Goal: Use online tool/utility

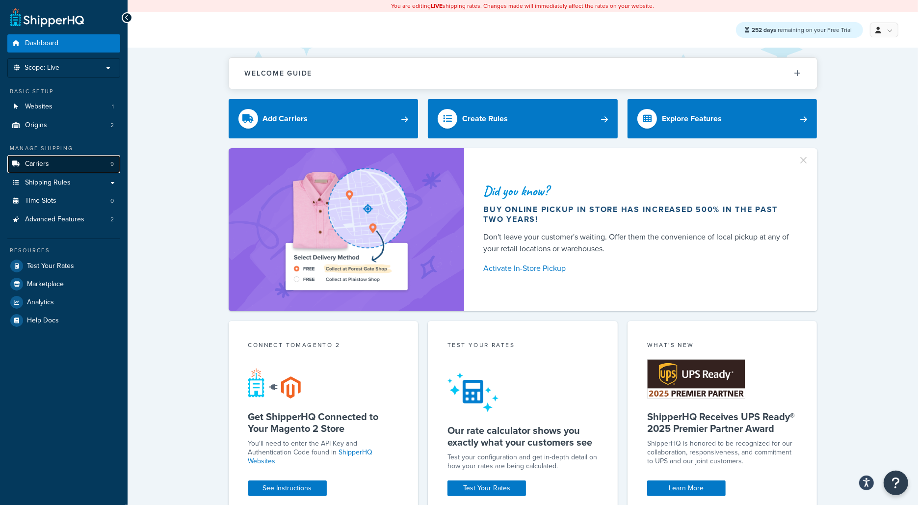
click at [87, 163] on link "Carriers 9" at bounding box center [63, 164] width 113 height 18
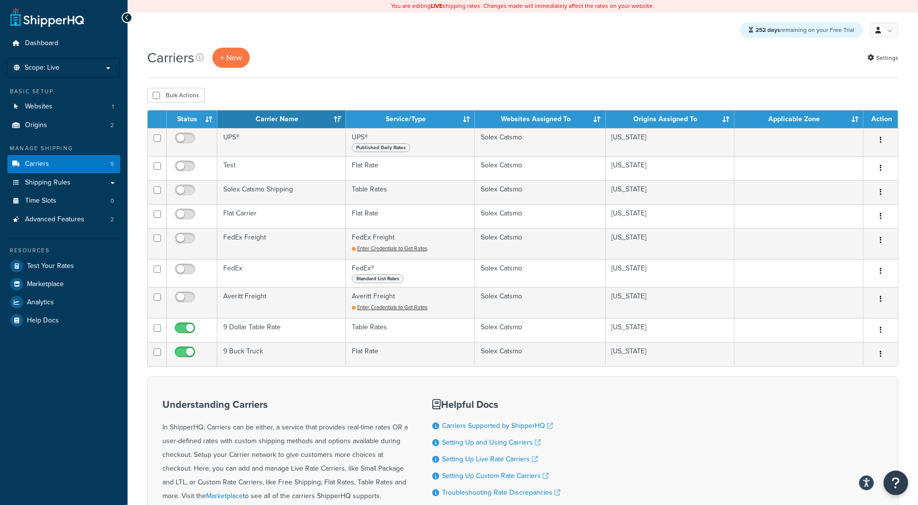
click at [411, 80] on div "Carriers + New Settings Bulk Actions Duplicate Delete Contact Us Send Us A Mess…" at bounding box center [523, 323] width 791 height 551
click at [102, 42] on link "Dashboard" at bounding box center [63, 43] width 113 height 18
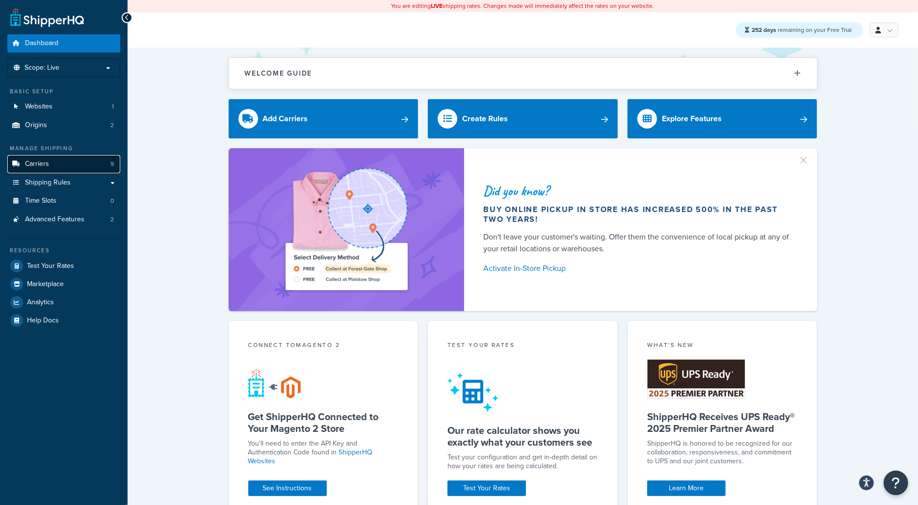
click at [92, 160] on link "Carriers 9" at bounding box center [63, 164] width 113 height 18
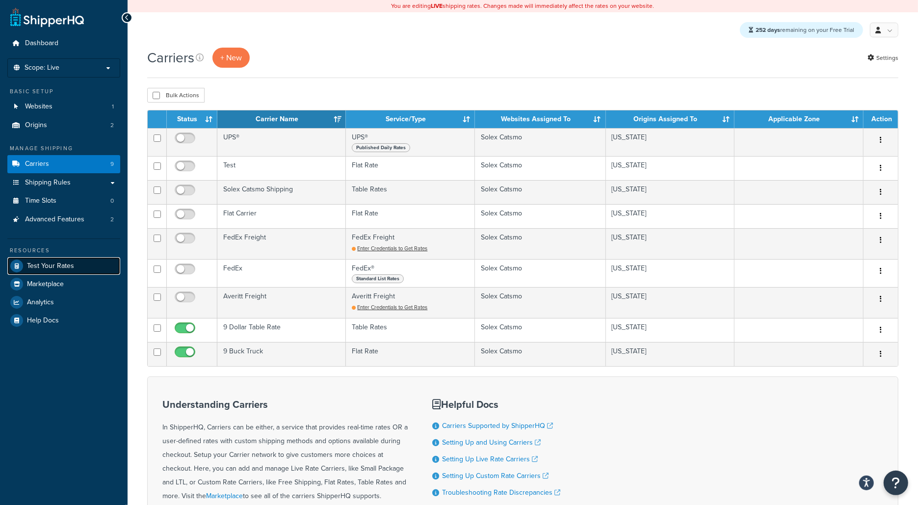
click at [102, 262] on link "Test Your Rates" at bounding box center [63, 266] width 113 height 18
